Goal: Find specific page/section: Find specific page/section

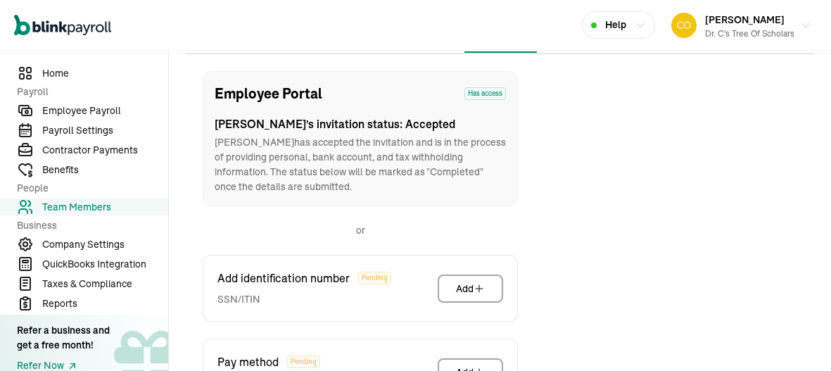
scroll to position [137, 0]
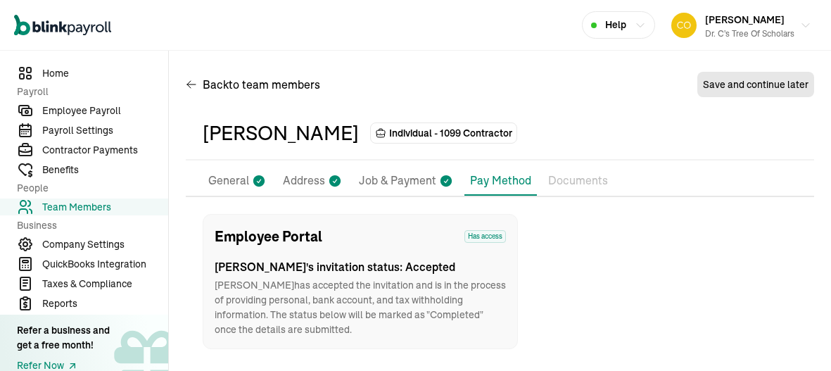
scroll to position [165, 0]
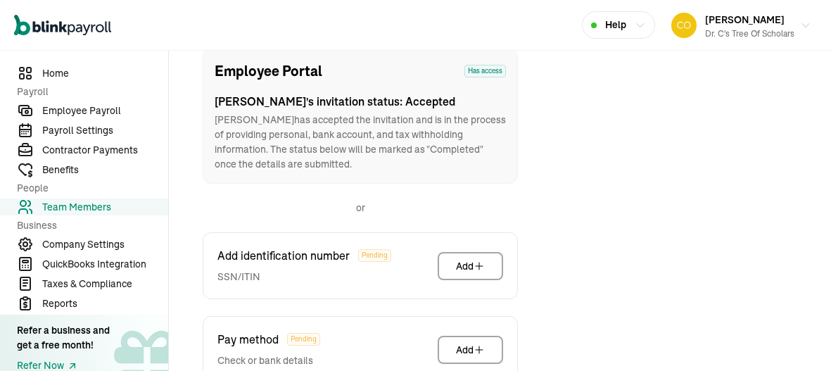
click at [90, 208] on span "Team Members" at bounding box center [105, 207] width 126 height 15
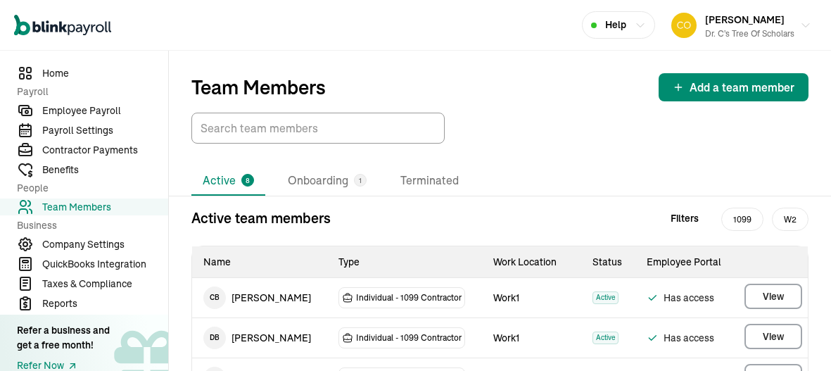
click at [90, 208] on span "Team Members" at bounding box center [105, 207] width 126 height 15
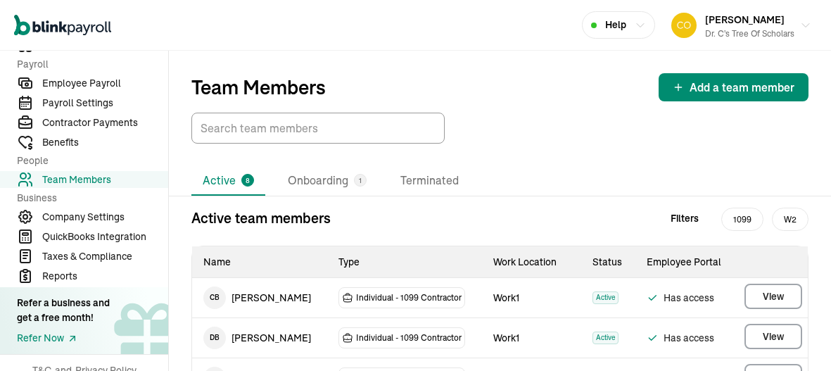
click at [476, 173] on div "Active 8 Onboarding 1 Terminated" at bounding box center [499, 181] width 617 height 30
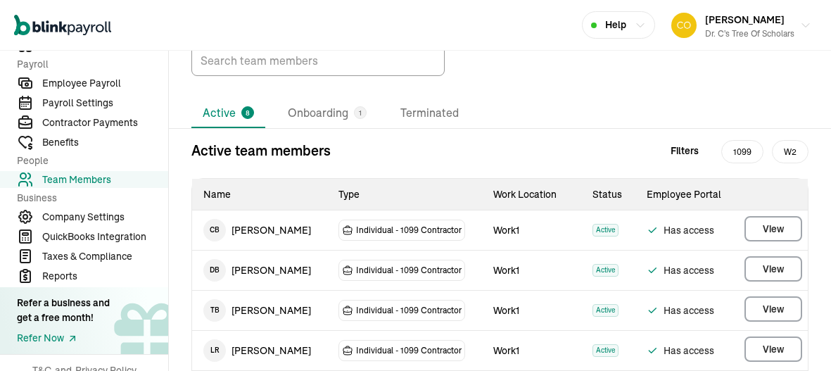
scroll to position [56, 0]
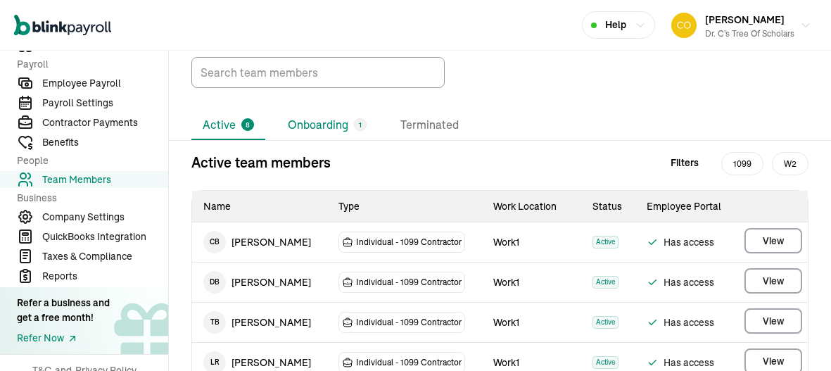
click at [295, 127] on li "Onboarding 1" at bounding box center [327, 126] width 101 height 30
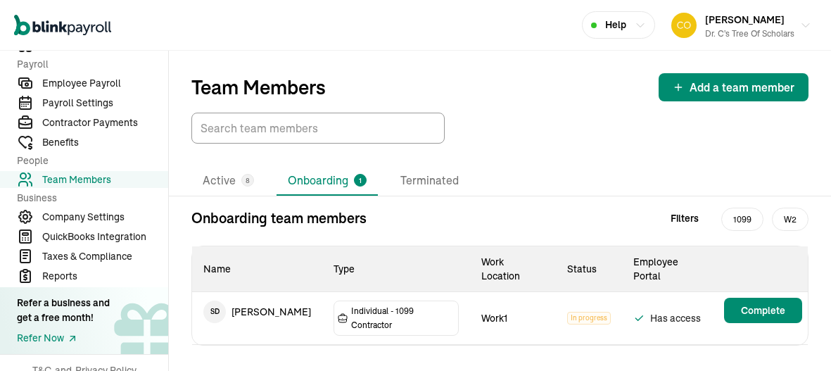
click at [588, 174] on div "Active 8 Onboarding 1 Terminated" at bounding box center [499, 181] width 617 height 30
click at [201, 187] on li "Active 8" at bounding box center [228, 181] width 74 height 30
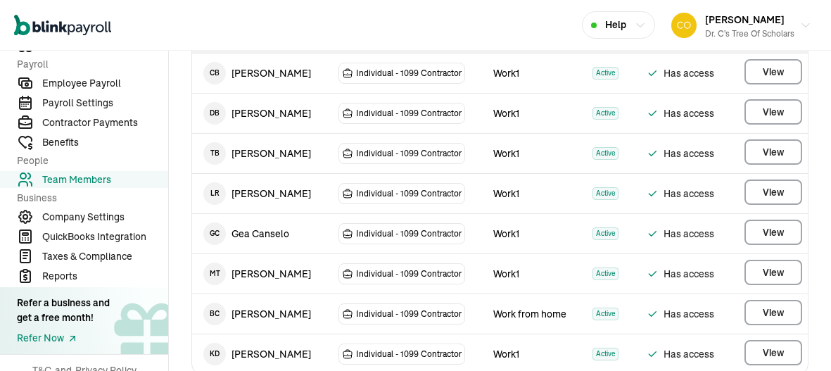
scroll to position [196, 0]
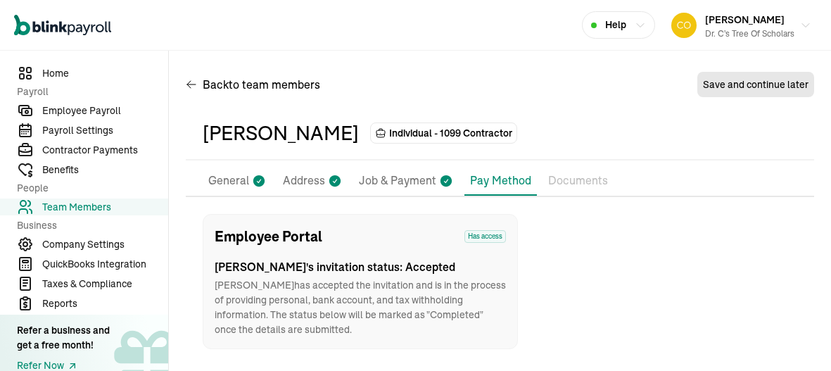
scroll to position [165, 0]
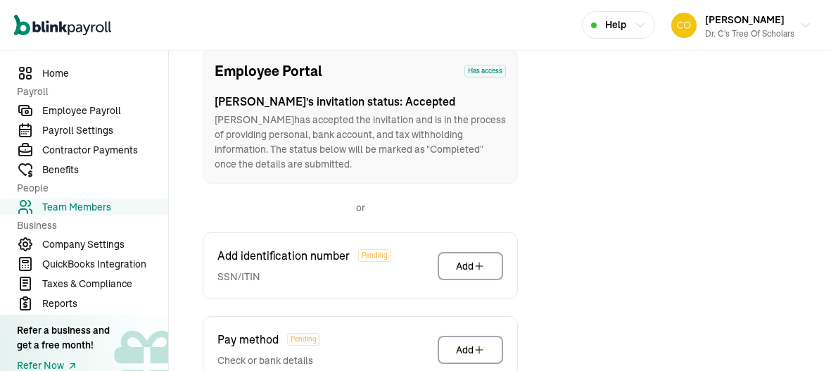
click at [90, 208] on span "Team Members" at bounding box center [105, 207] width 126 height 15
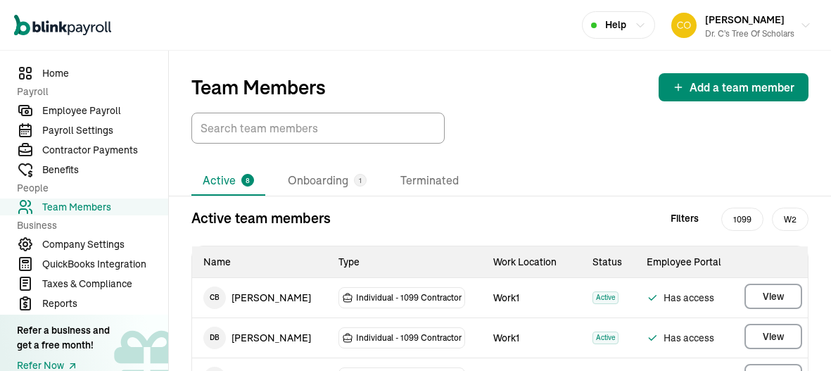
click at [90, 208] on span "Team Members" at bounding box center [105, 207] width 126 height 15
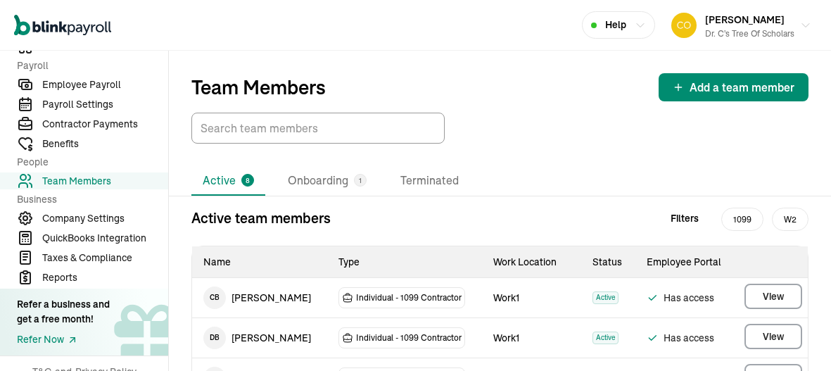
scroll to position [27, 0]
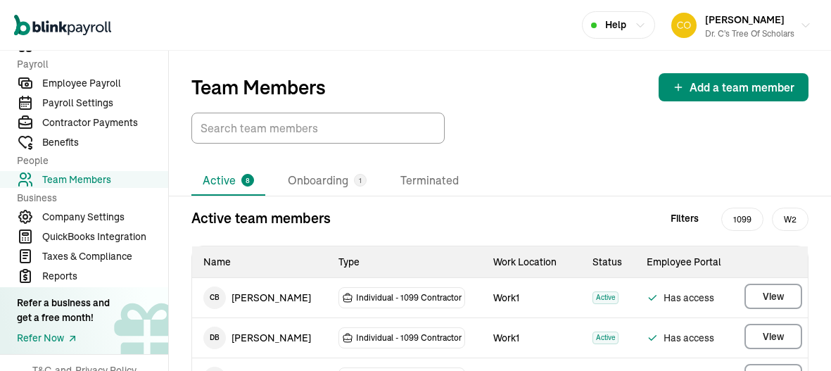
click at [476, 173] on div "Active 8 Onboarding 1 Terminated" at bounding box center [499, 181] width 617 height 30
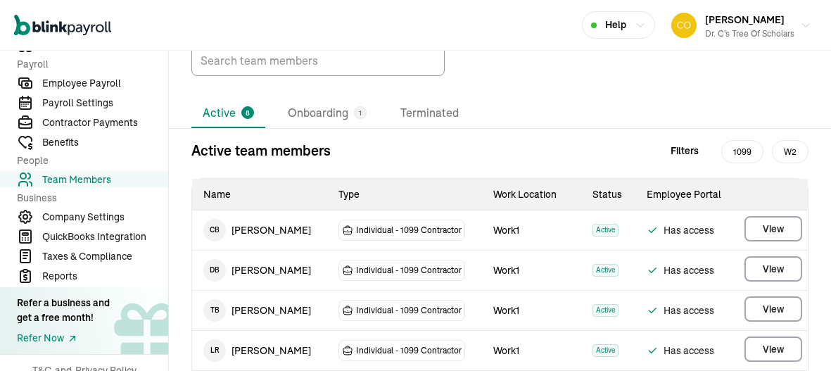
scroll to position [56, 0]
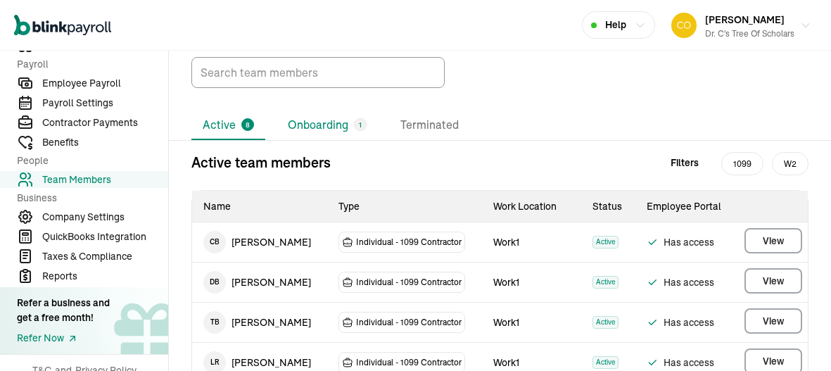
click at [295, 127] on li "Onboarding 1" at bounding box center [327, 126] width 101 height 30
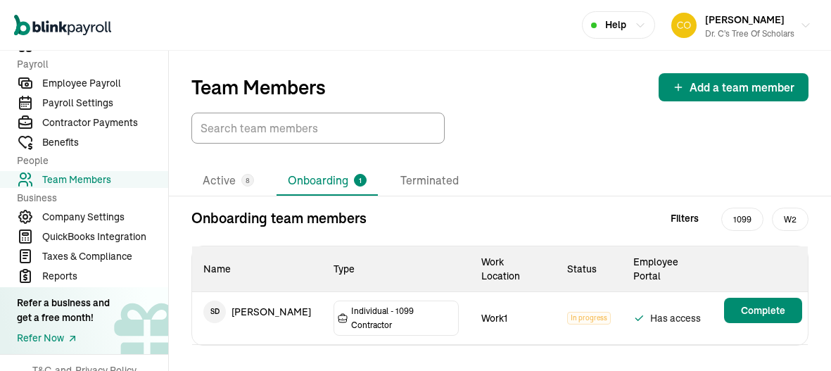
click at [588, 174] on div "Active 8 Onboarding 1 Terminated" at bounding box center [499, 181] width 617 height 30
click at [201, 187] on li "Active 8" at bounding box center [228, 181] width 74 height 30
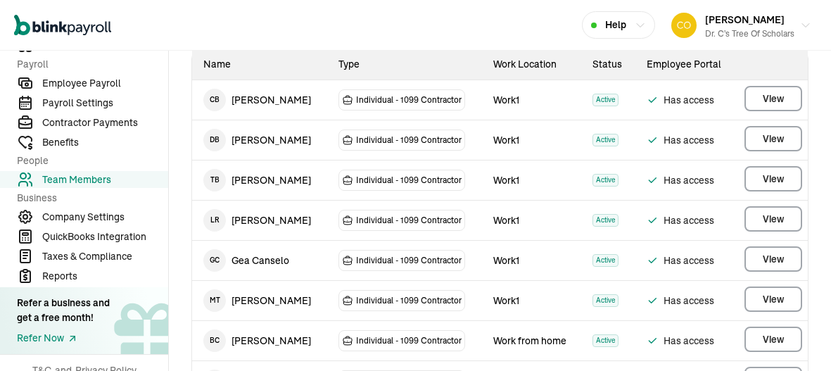
scroll to position [196, 0]
